Goal: Information Seeking & Learning: Learn about a topic

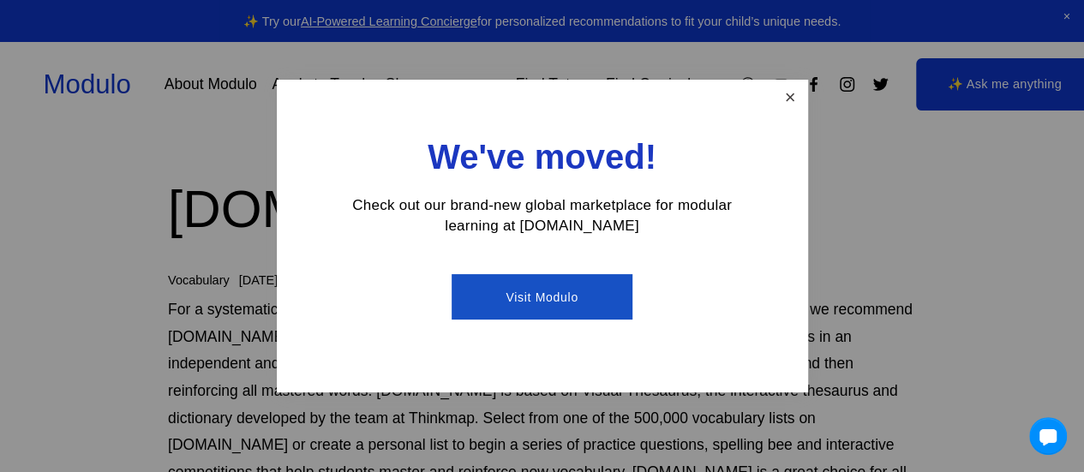
click at [799, 99] on link "Close" at bounding box center [790, 97] width 30 height 30
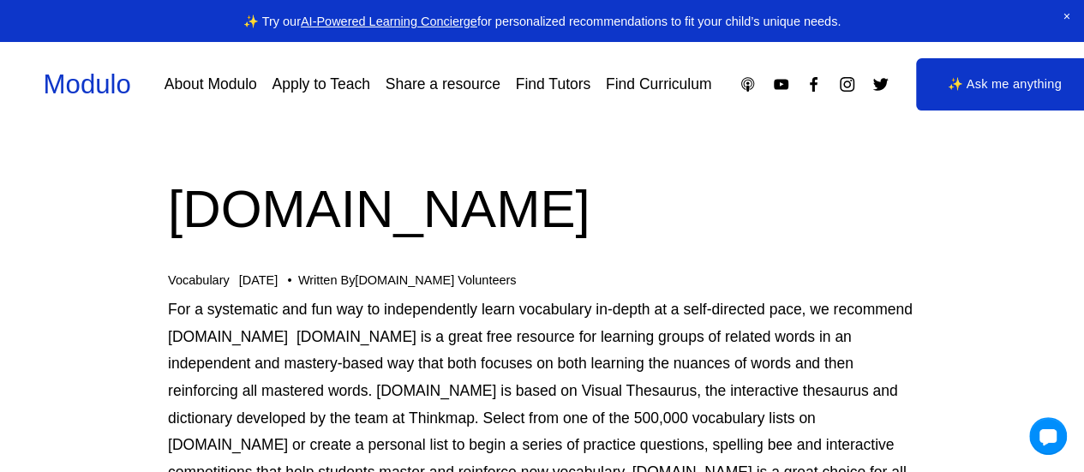
click at [183, 81] on link "About Modulo" at bounding box center [211, 84] width 93 height 30
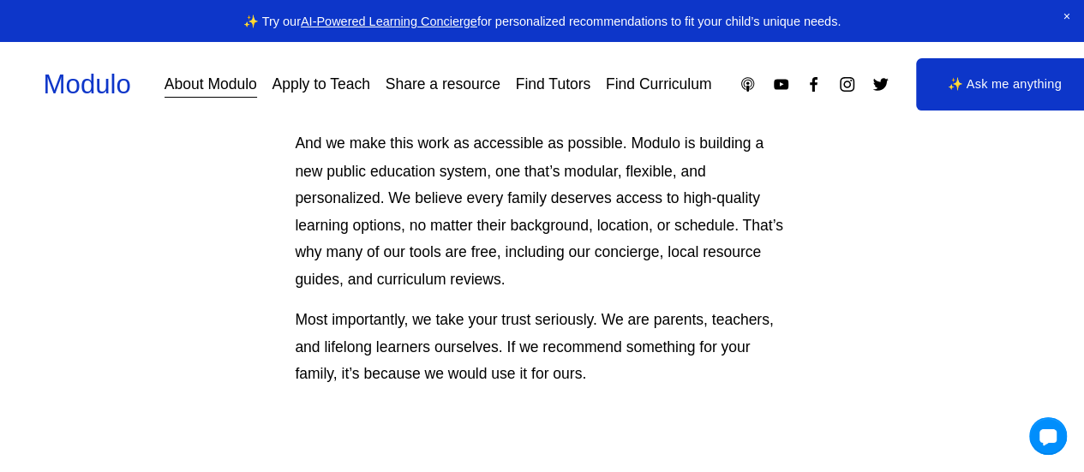
scroll to position [1714, 0]
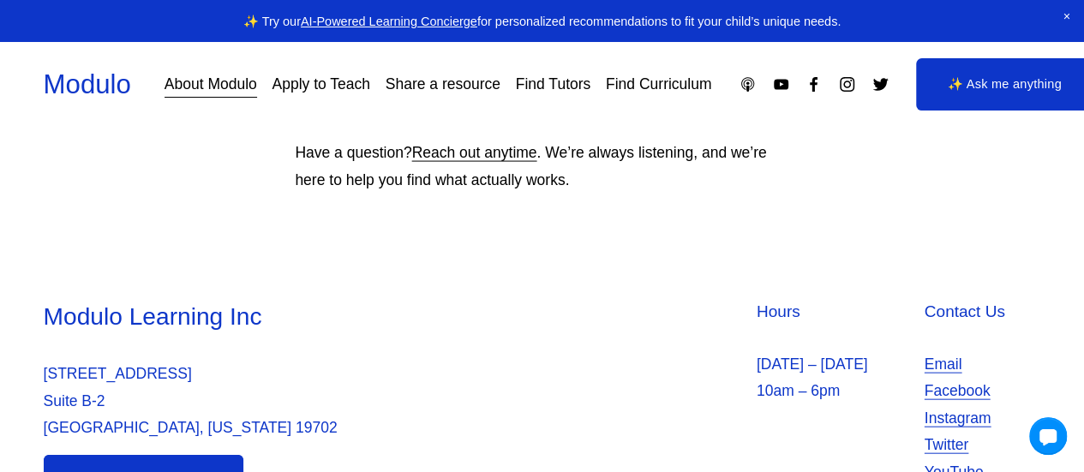
click at [678, 83] on link "Find Curriculum" at bounding box center [659, 84] width 106 height 30
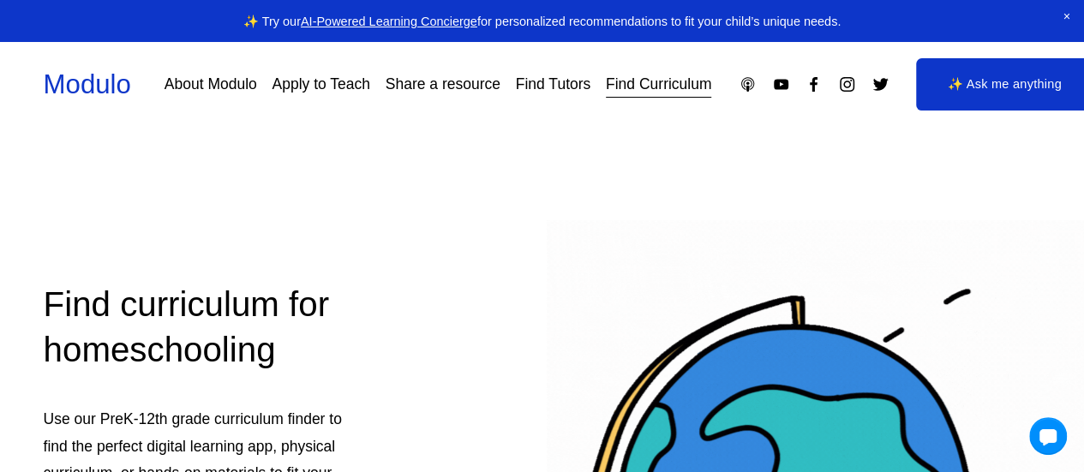
click at [333, 83] on link "Apply to Teach" at bounding box center [321, 84] width 98 height 30
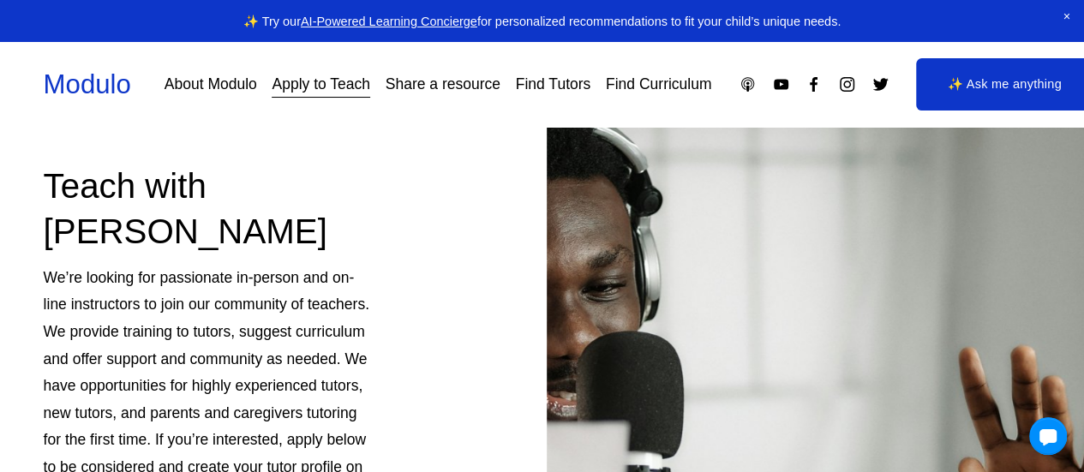
scroll to position [257, 0]
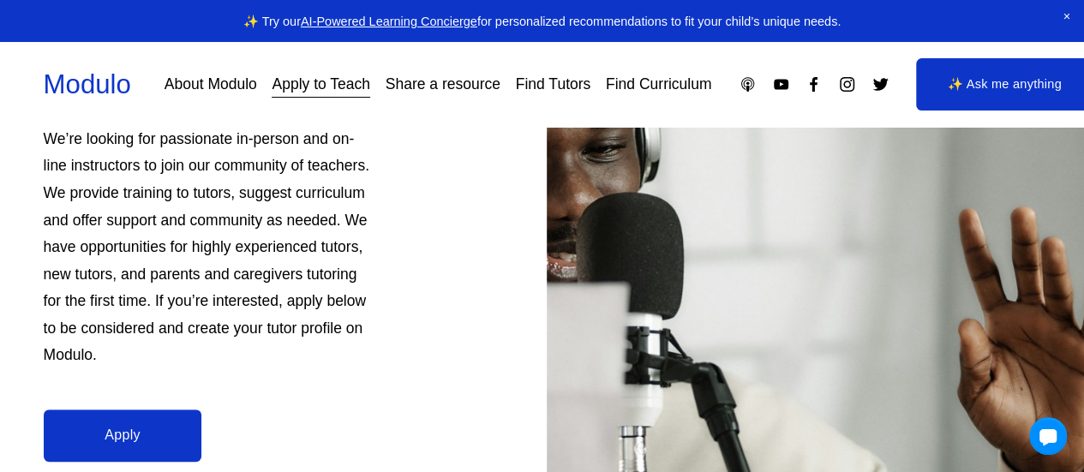
click at [577, 87] on link "Find Tutors" at bounding box center [553, 84] width 75 height 30
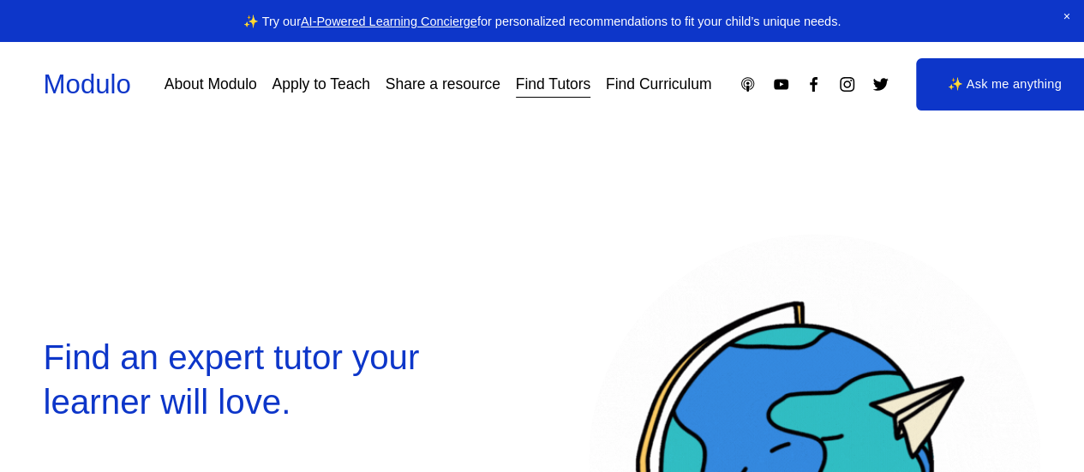
select select "**"
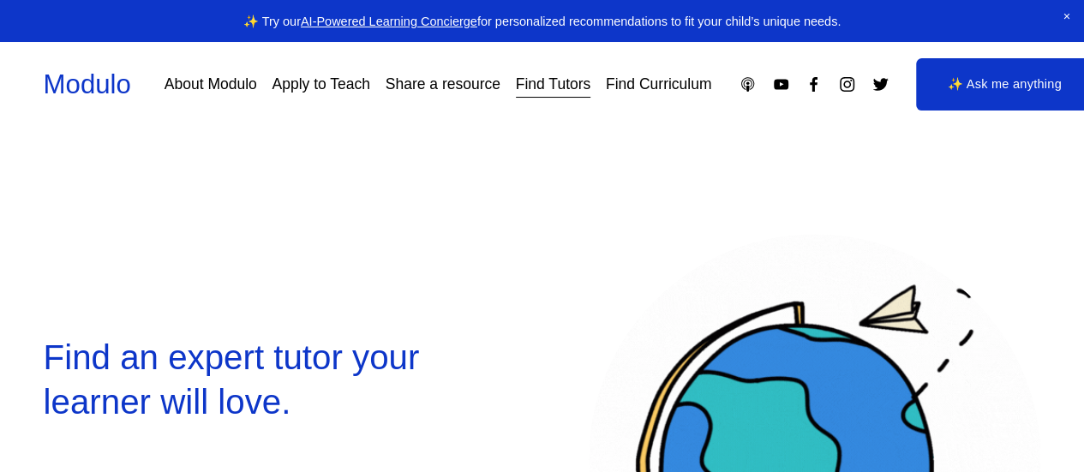
select select "**"
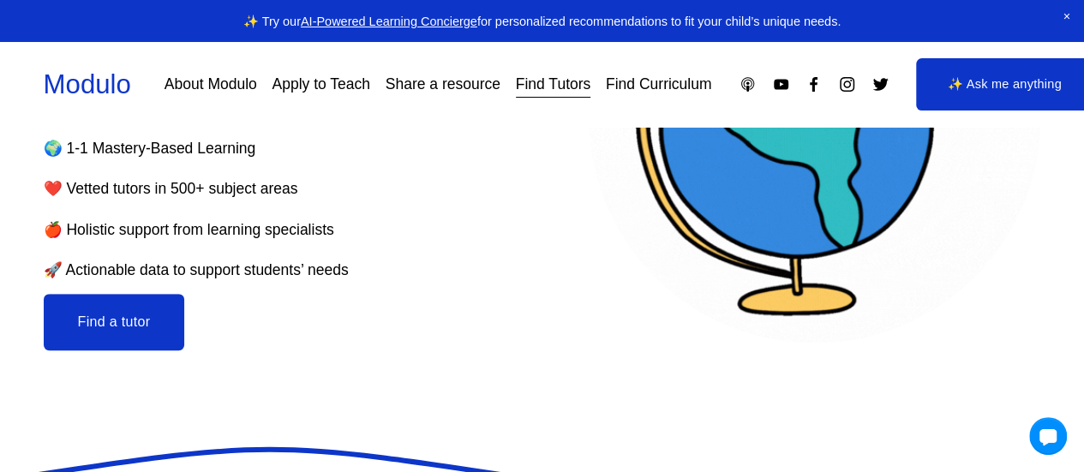
click at [105, 308] on button "Find a tutor" at bounding box center [114, 322] width 141 height 57
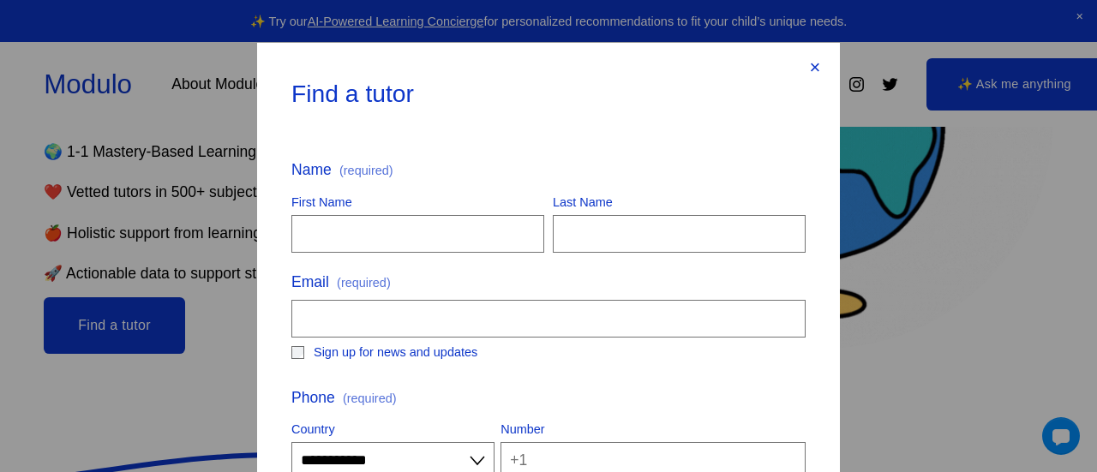
click at [807, 66] on div "×" at bounding box center [814, 67] width 19 height 19
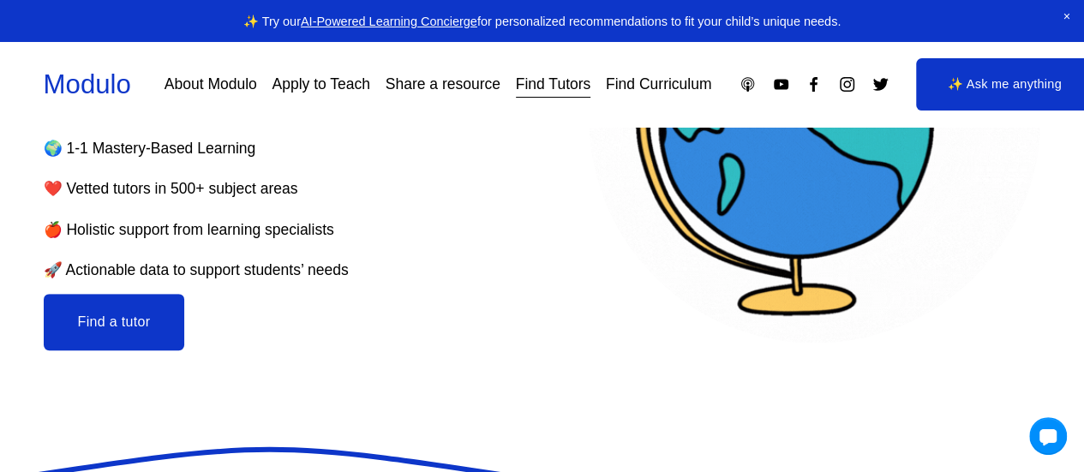
click at [675, 88] on link "Find Curriculum" at bounding box center [659, 84] width 106 height 30
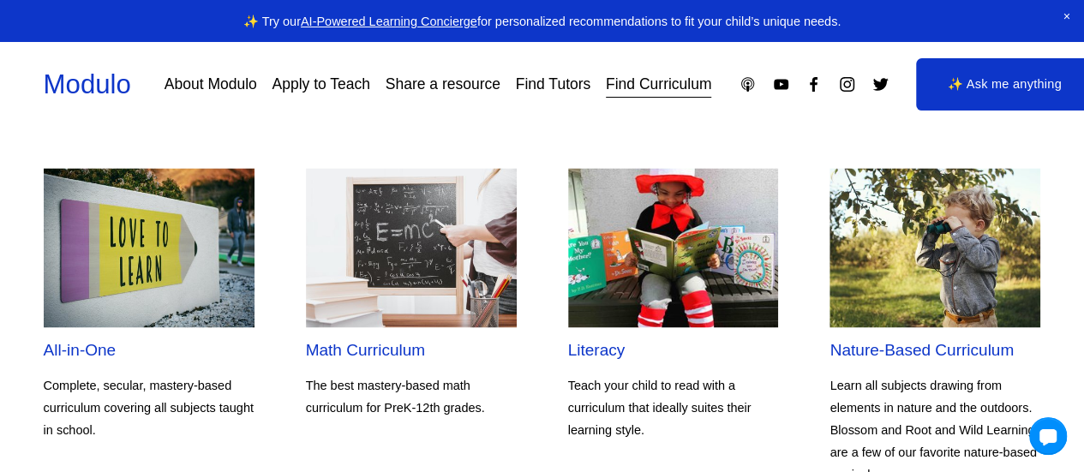
scroll to position [1457, 0]
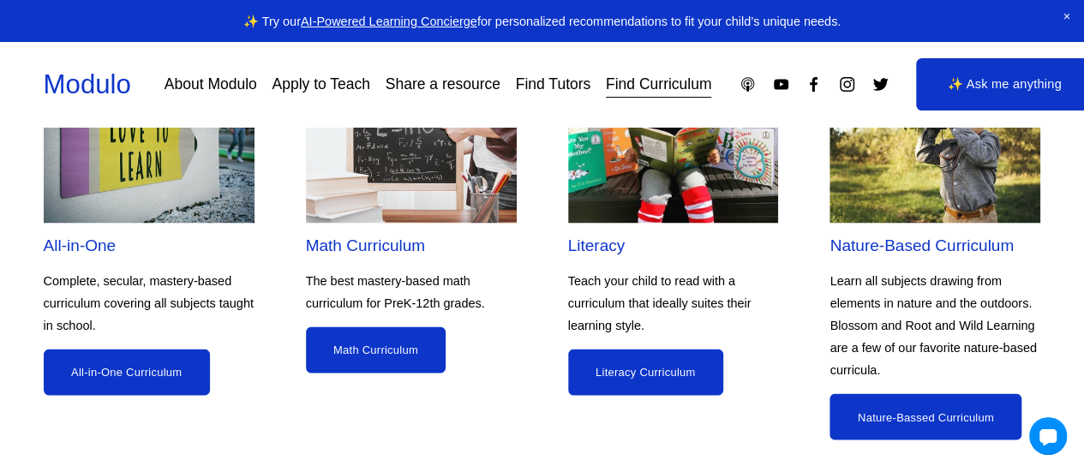
click at [633, 373] on link "Literacy Curriculum" at bounding box center [645, 372] width 155 height 46
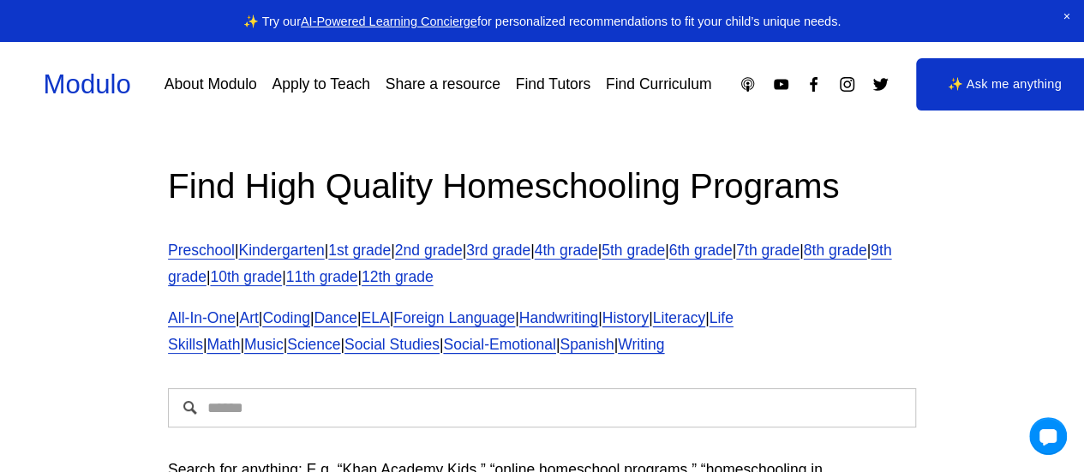
click at [257, 274] on link "9th grade" at bounding box center [529, 264] width 723 height 45
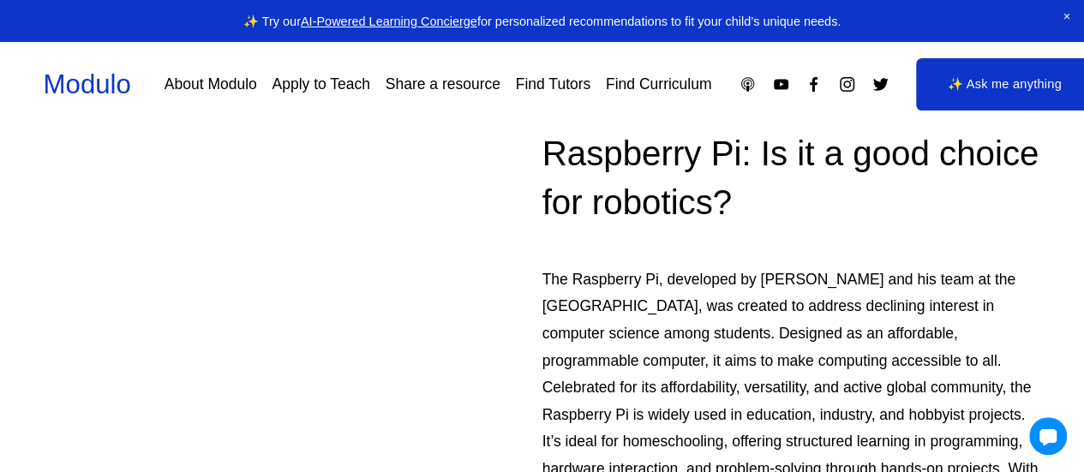
scroll to position [1885, 0]
